Goal: Task Accomplishment & Management: Use online tool/utility

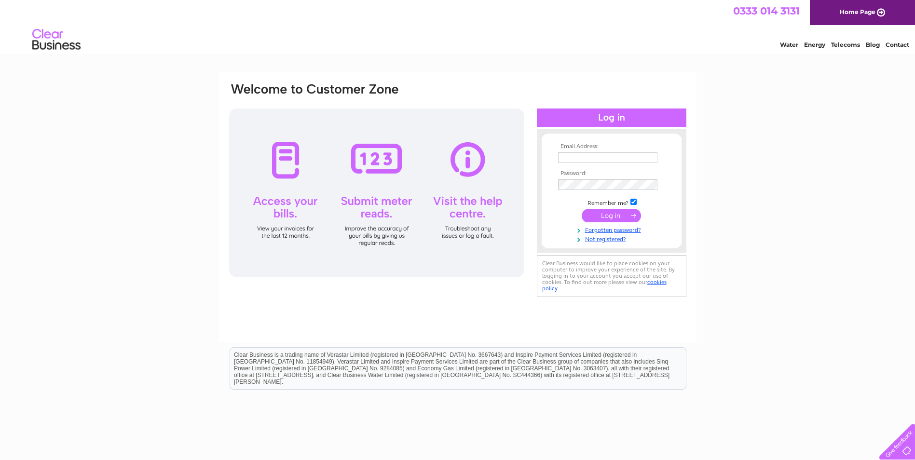
click at [587, 159] on input "text" at bounding box center [607, 157] width 99 height 11
type input "wendy_grahame@yahoo.co.uk"
click at [573, 179] on td at bounding box center [612, 185] width 112 height 16
click at [599, 214] on input "submit" at bounding box center [611, 217] width 59 height 14
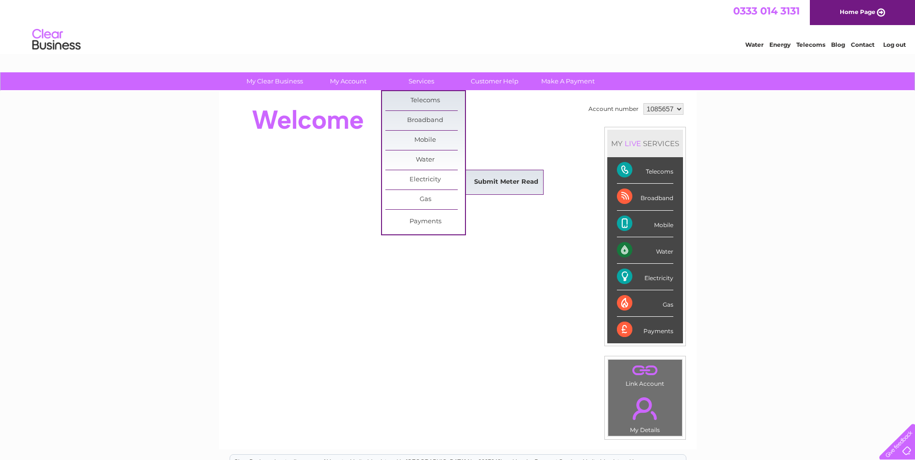
click at [491, 177] on link "Submit Meter Read" at bounding box center [507, 182] width 80 height 19
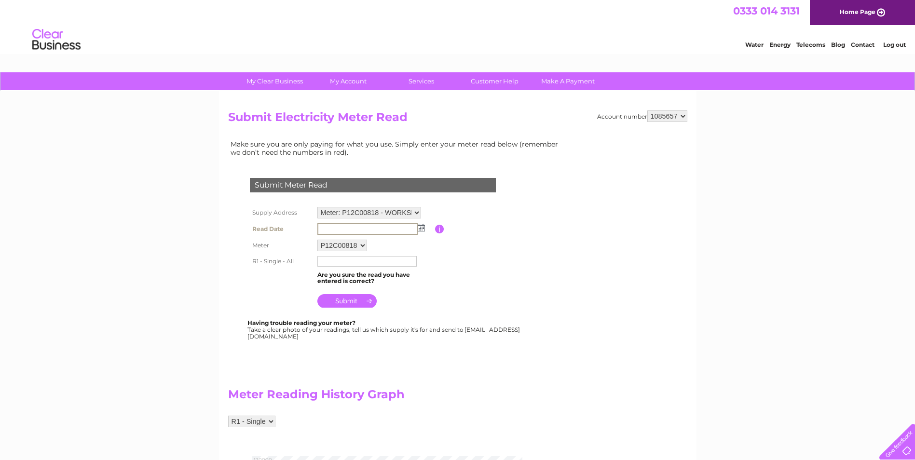
click at [402, 232] on input "text" at bounding box center [367, 229] width 100 height 12
click at [421, 227] on img at bounding box center [421, 228] width 7 height 8
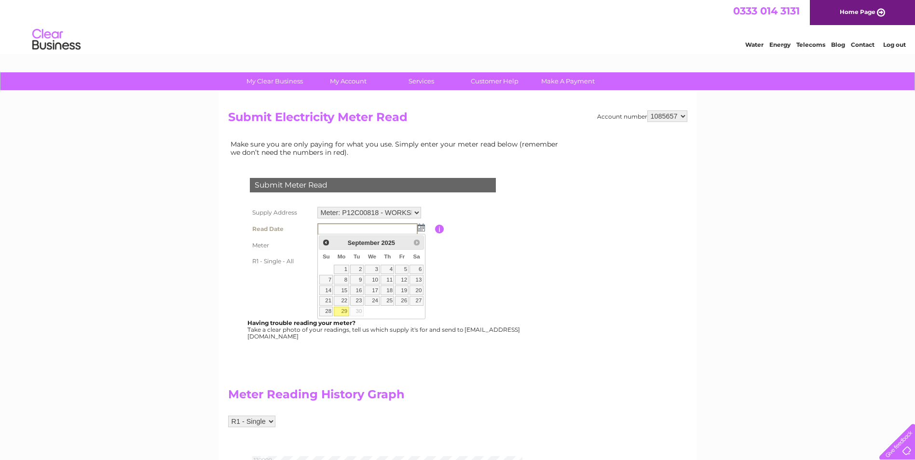
click at [344, 314] on link "29" at bounding box center [341, 312] width 15 height 10
type input "2025/09/29"
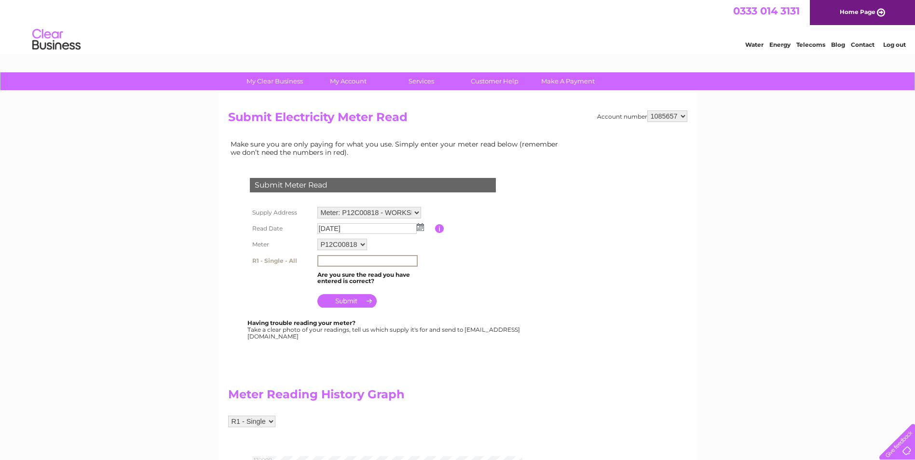
click at [338, 264] on input "text" at bounding box center [367, 261] width 100 height 12
click at [322, 261] on input "13803" at bounding box center [367, 261] width 100 height 12
type input "113803"
click at [341, 303] on input "submit" at bounding box center [346, 301] width 59 height 14
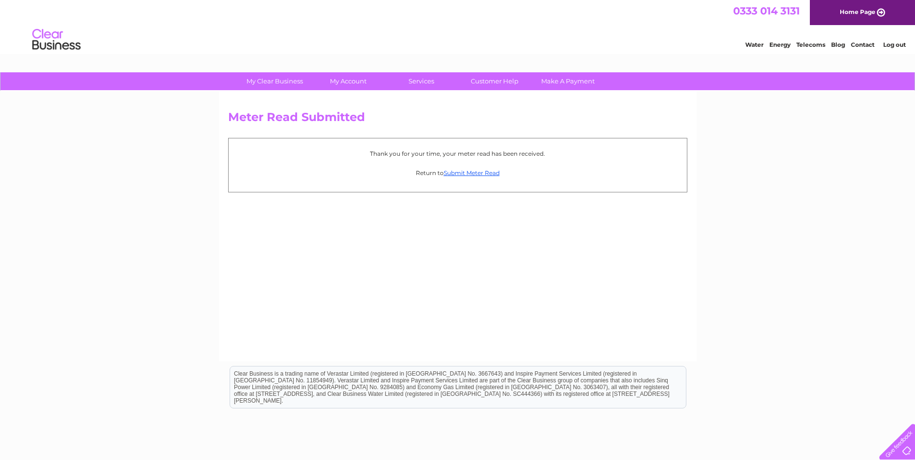
click at [897, 41] on li "Log out" at bounding box center [894, 45] width 29 height 12
click at [886, 41] on link "Log out" at bounding box center [894, 44] width 23 height 7
